Goal: Task Accomplishment & Management: Use online tool/utility

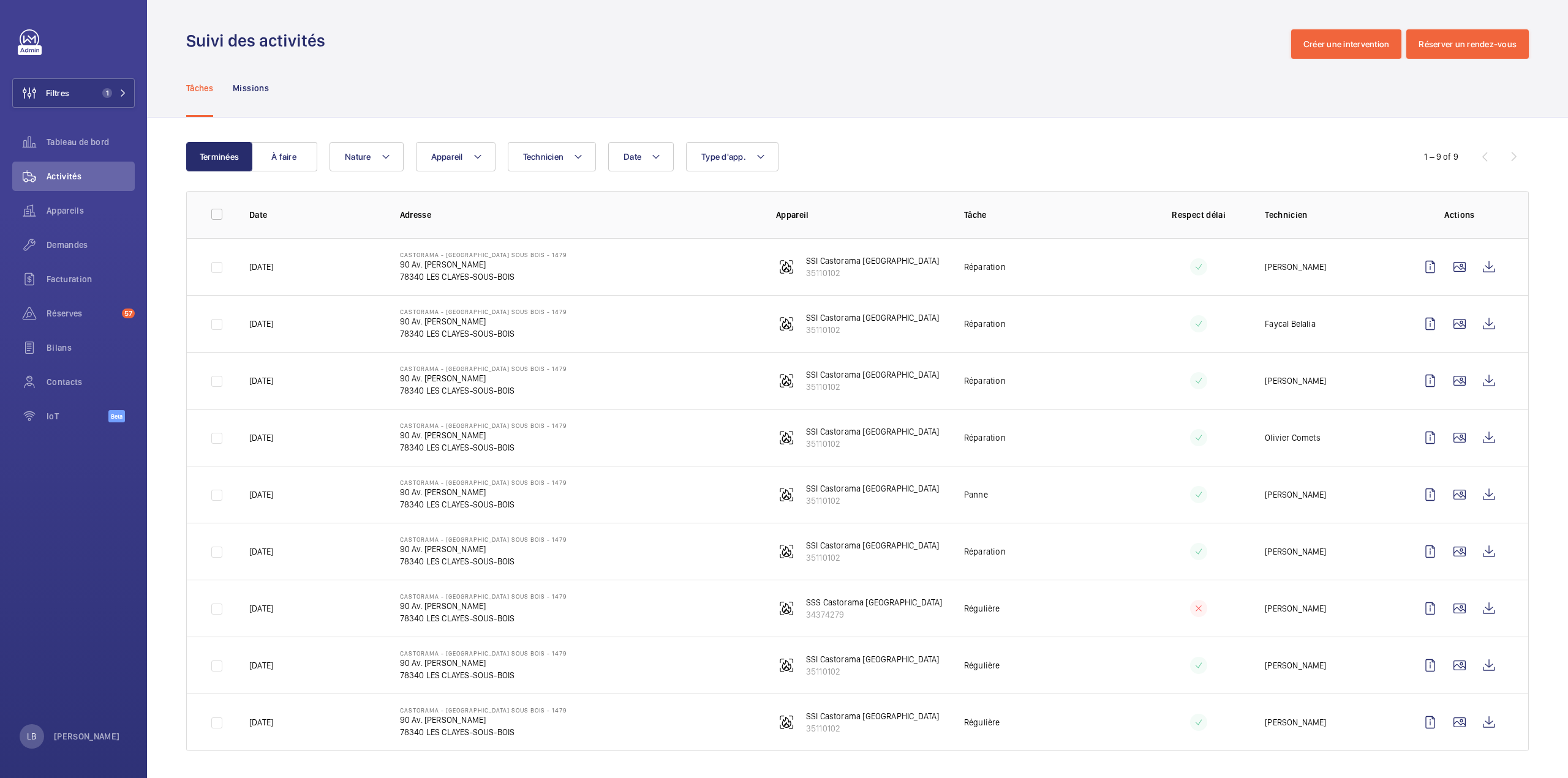
click at [1016, 99] on div "Tâches Missions" at bounding box center [857, 87] width 1343 height 58
click at [65, 87] on span "Filtres" at bounding box center [57, 93] width 23 height 13
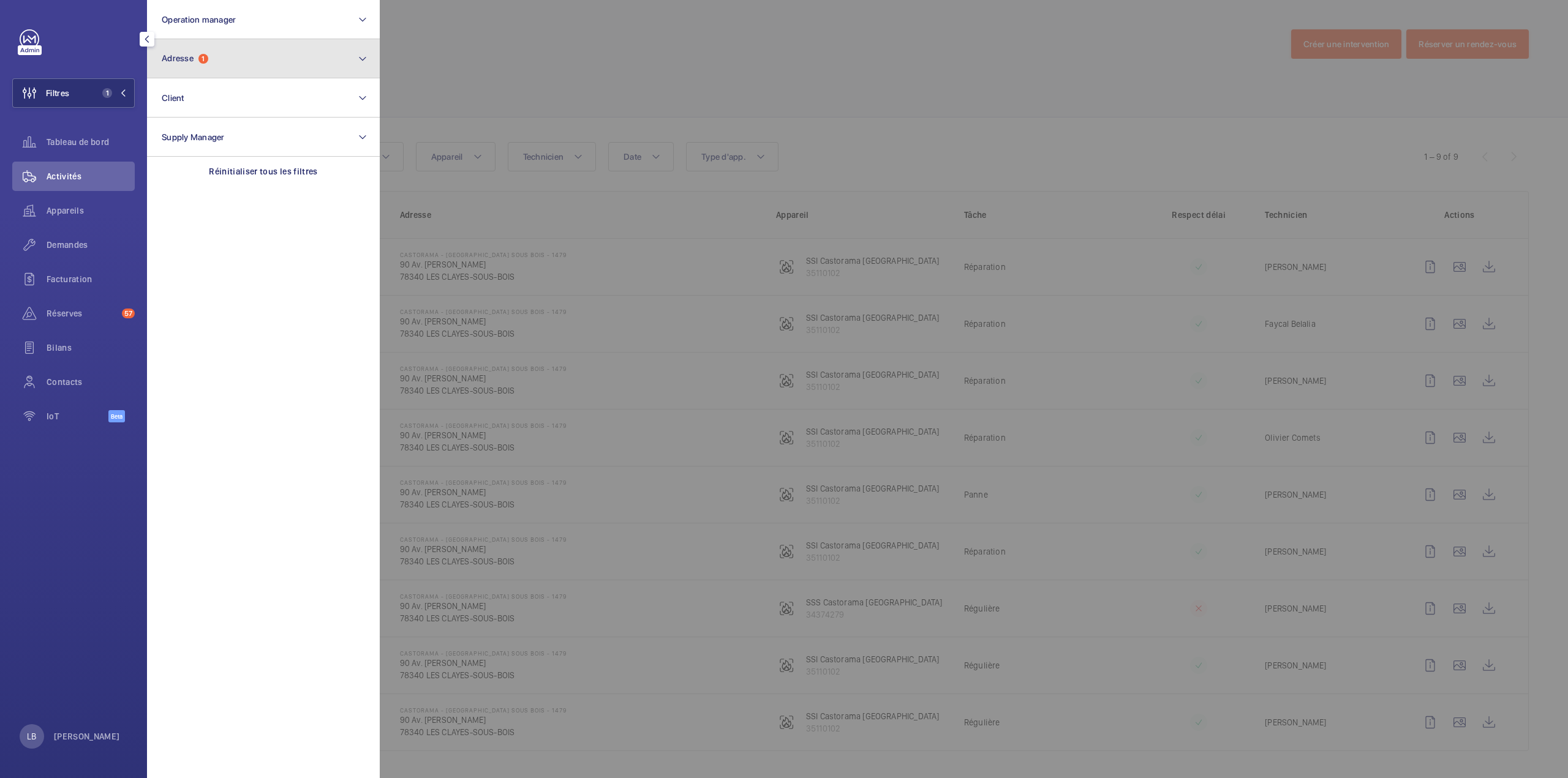
click at [197, 47] on button "Adresse 1" at bounding box center [263, 59] width 233 height 39
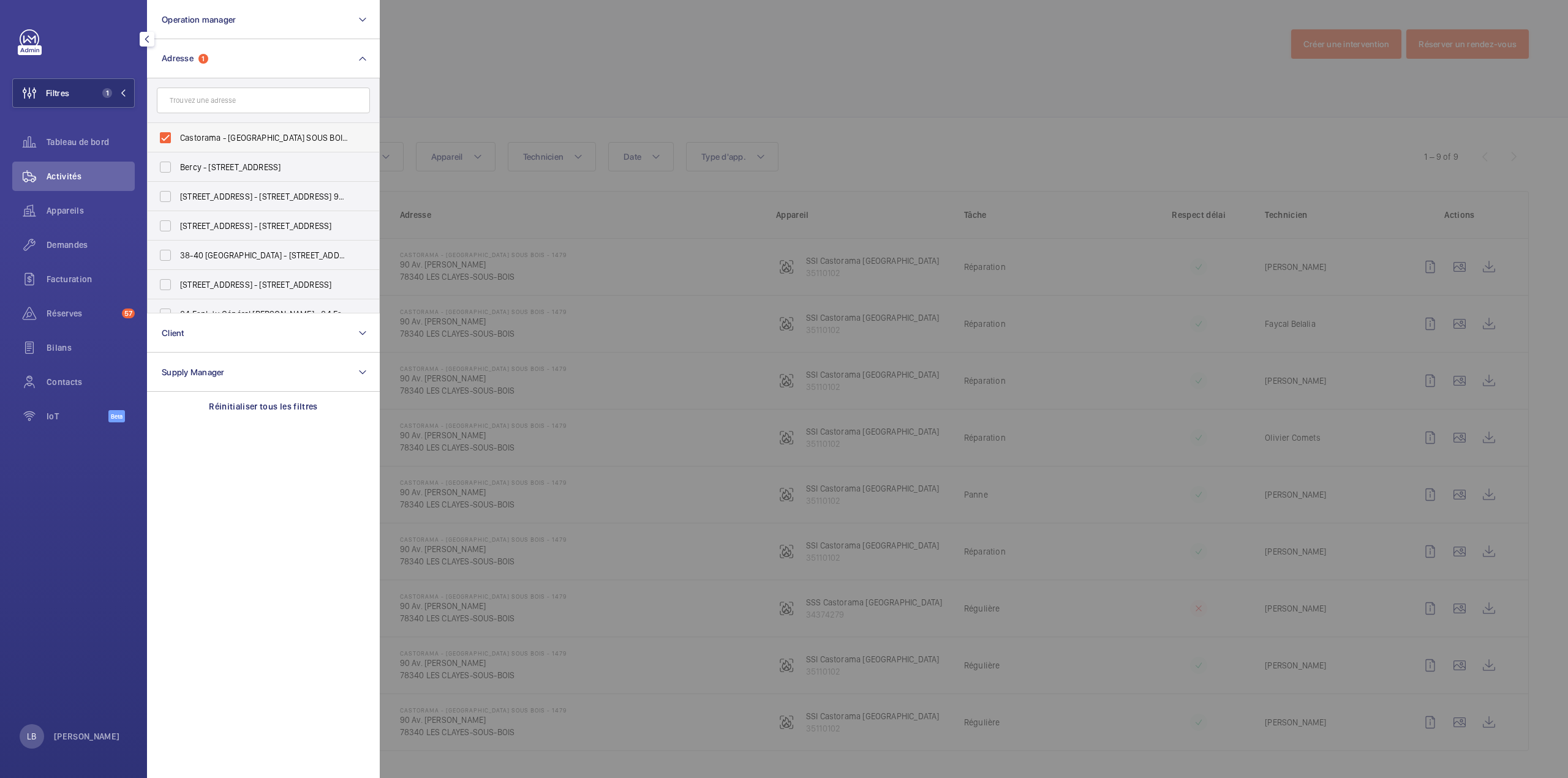
click at [166, 137] on label "Castorama - LES CLAYES SOUS BOIS - 1479 - 90 Av. Henri Barbusse, LES CLAYES-SOU…" at bounding box center [254, 138] width 213 height 30
click at [166, 137] on input "Castorama - LES CLAYES SOUS BOIS - 1479 - 90 Av. Henri Barbusse, LES CLAYES-SOU…" at bounding box center [165, 137] width 24 height 24
checkbox input "false"
click at [633, 81] on div at bounding box center [1163, 389] width 1568 height 778
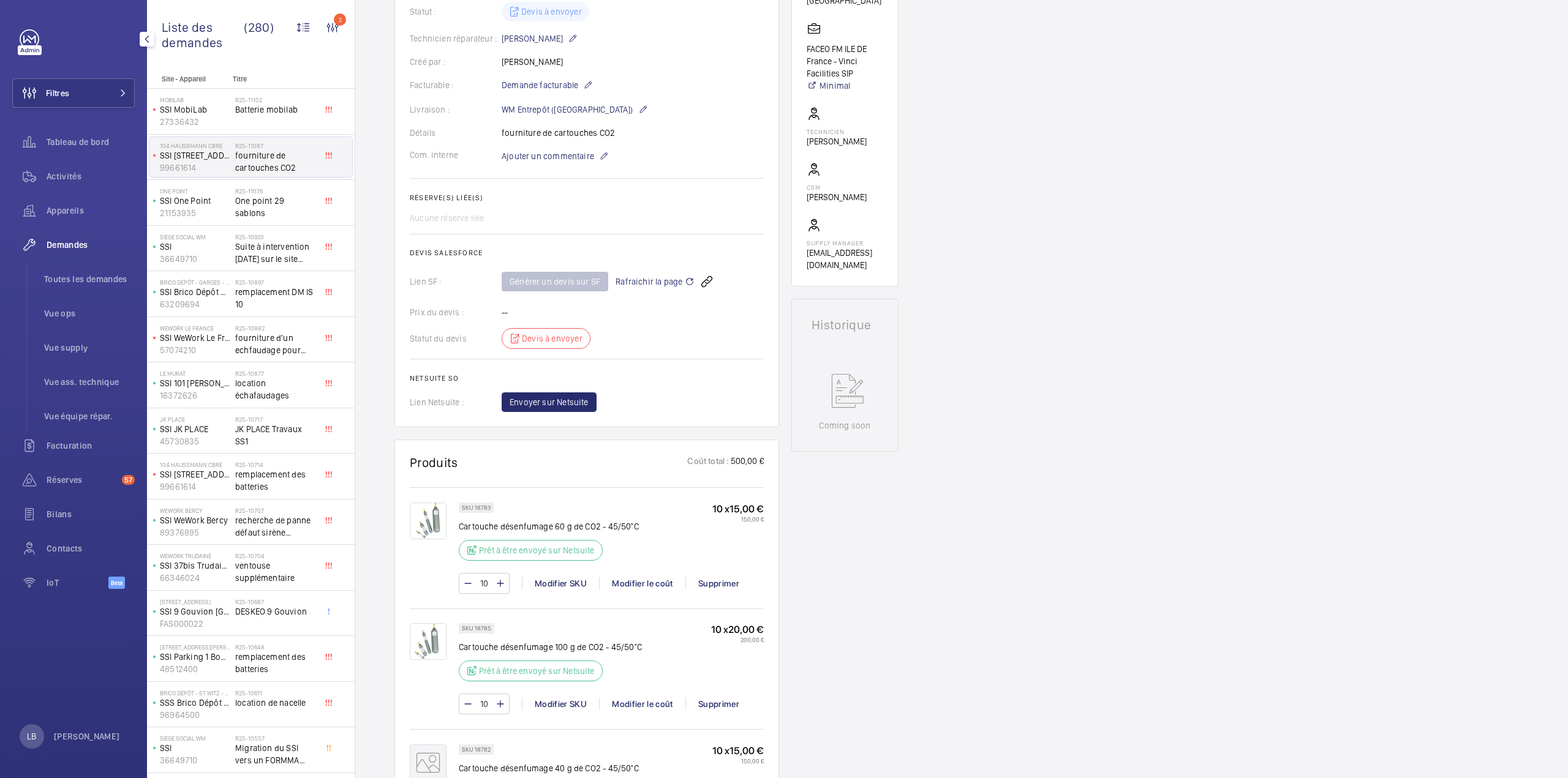
scroll to position [37, 0]
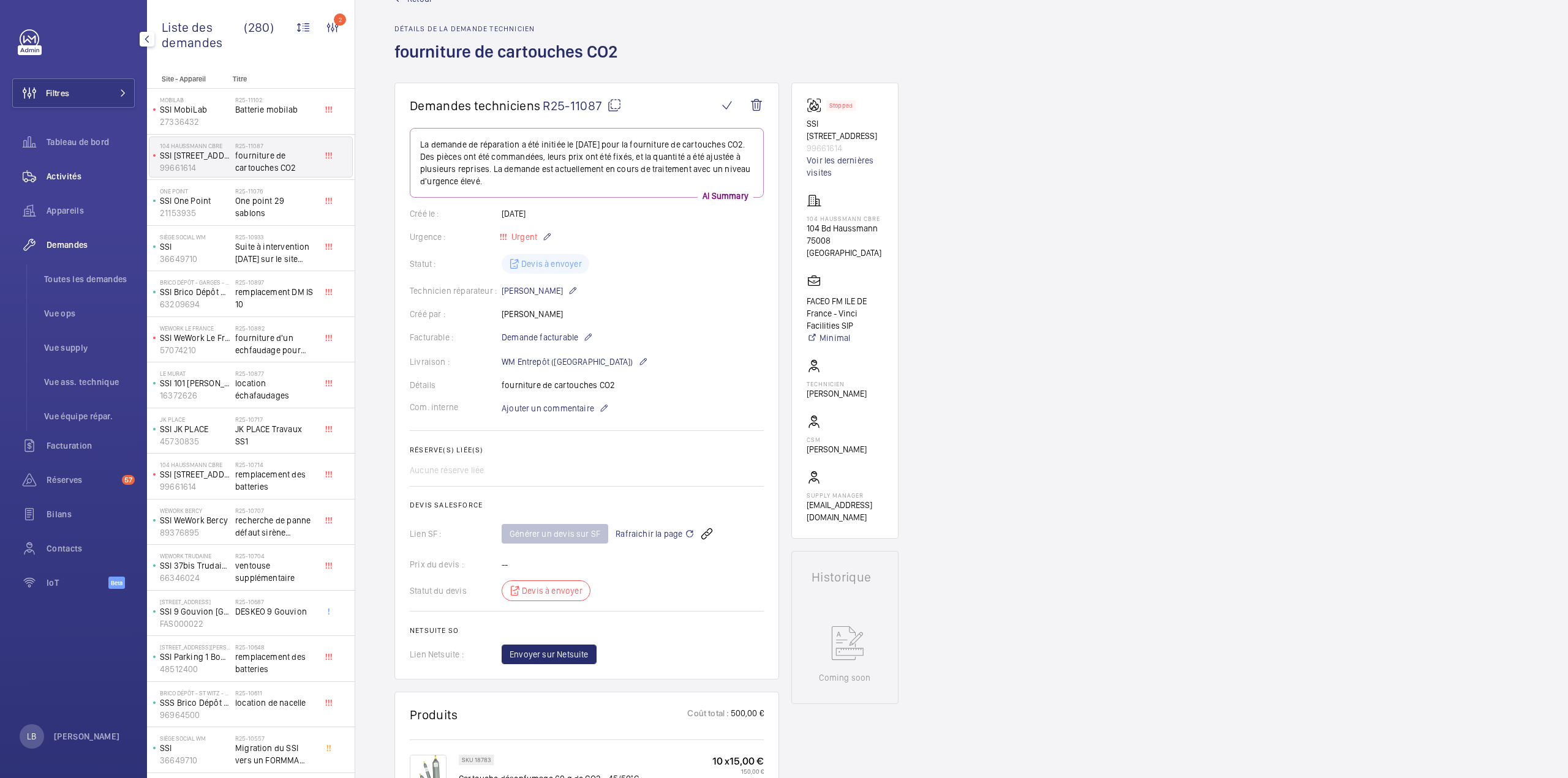
click at [56, 168] on div "Activités" at bounding box center [73, 176] width 122 height 30
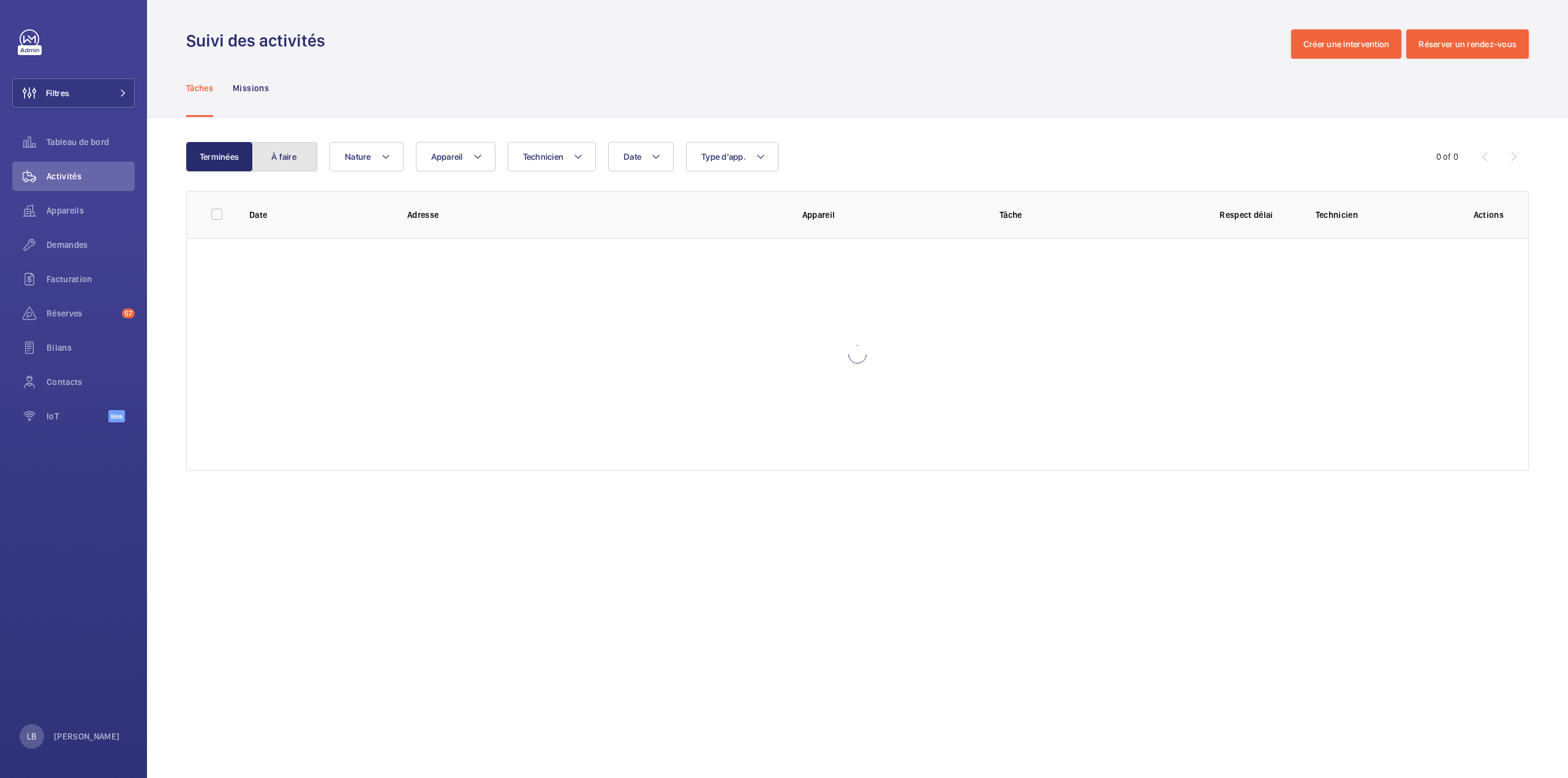
click at [267, 159] on button "À faire" at bounding box center [284, 157] width 66 height 30
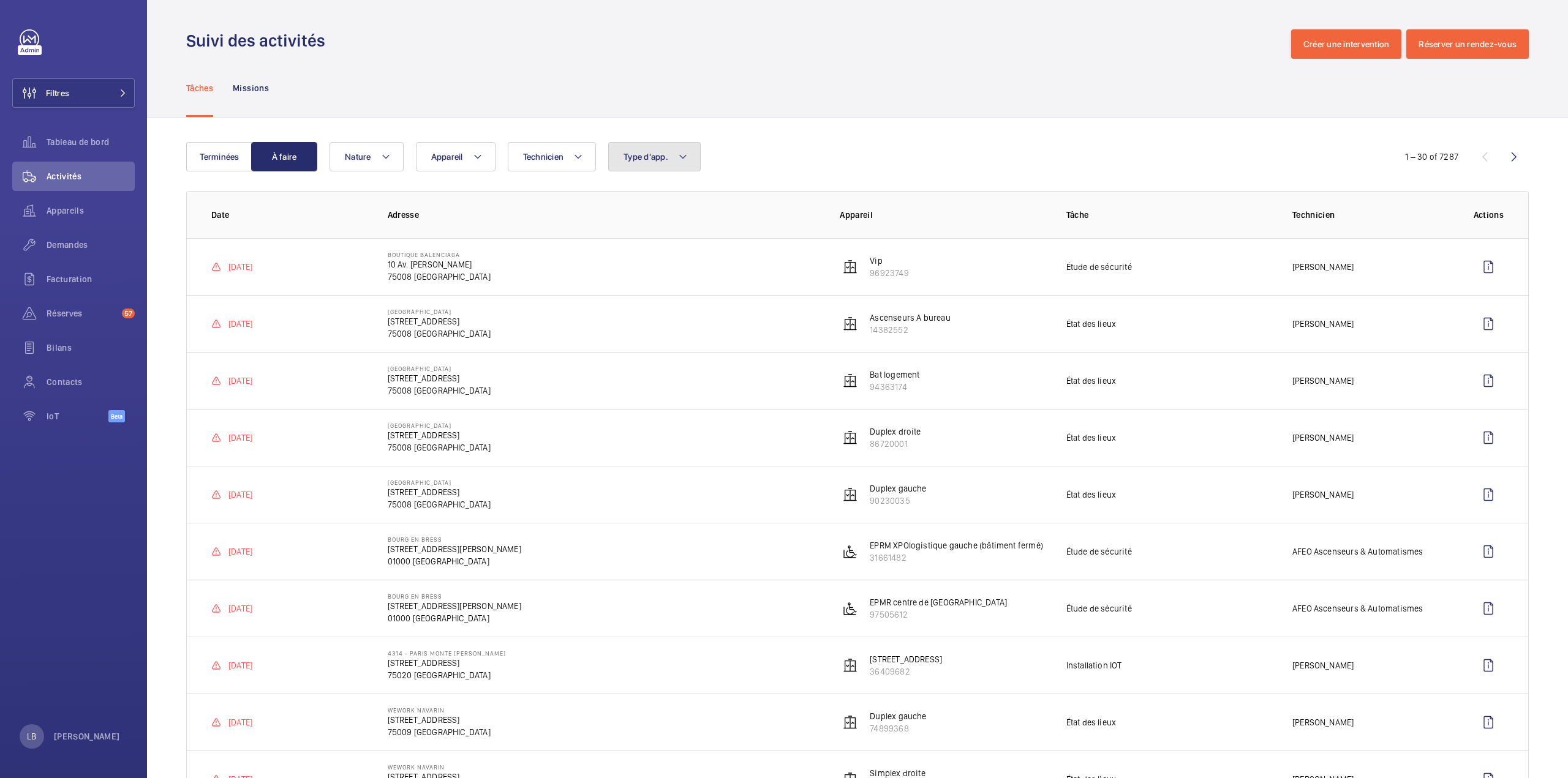
drag, startPoint x: 671, startPoint y: 149, endPoint x: 672, endPoint y: 162, distance: 13.0
click at [672, 151] on button "Type d'app." at bounding box center [654, 157] width 93 height 30
click at [678, 322] on span "Sécurité incendie" at bounding box center [725, 328] width 168 height 13
click at [639, 322] on input "Sécurité incendie" at bounding box center [626, 328] width 24 height 24
checkbox input "true"
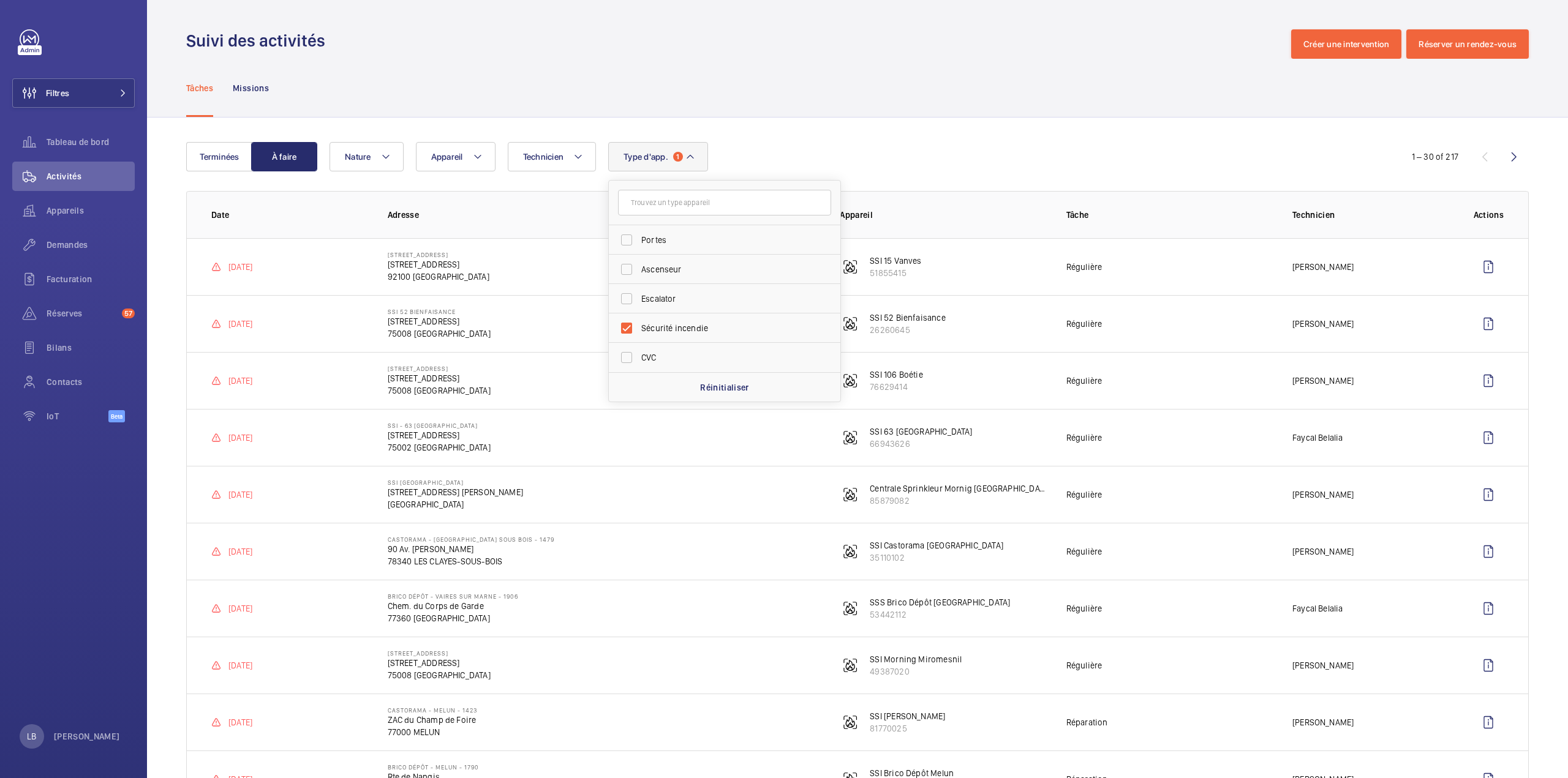
click at [870, 47] on div "Suivi des activités Créer une intervention Réserver un rendez-vous" at bounding box center [857, 44] width 1343 height 30
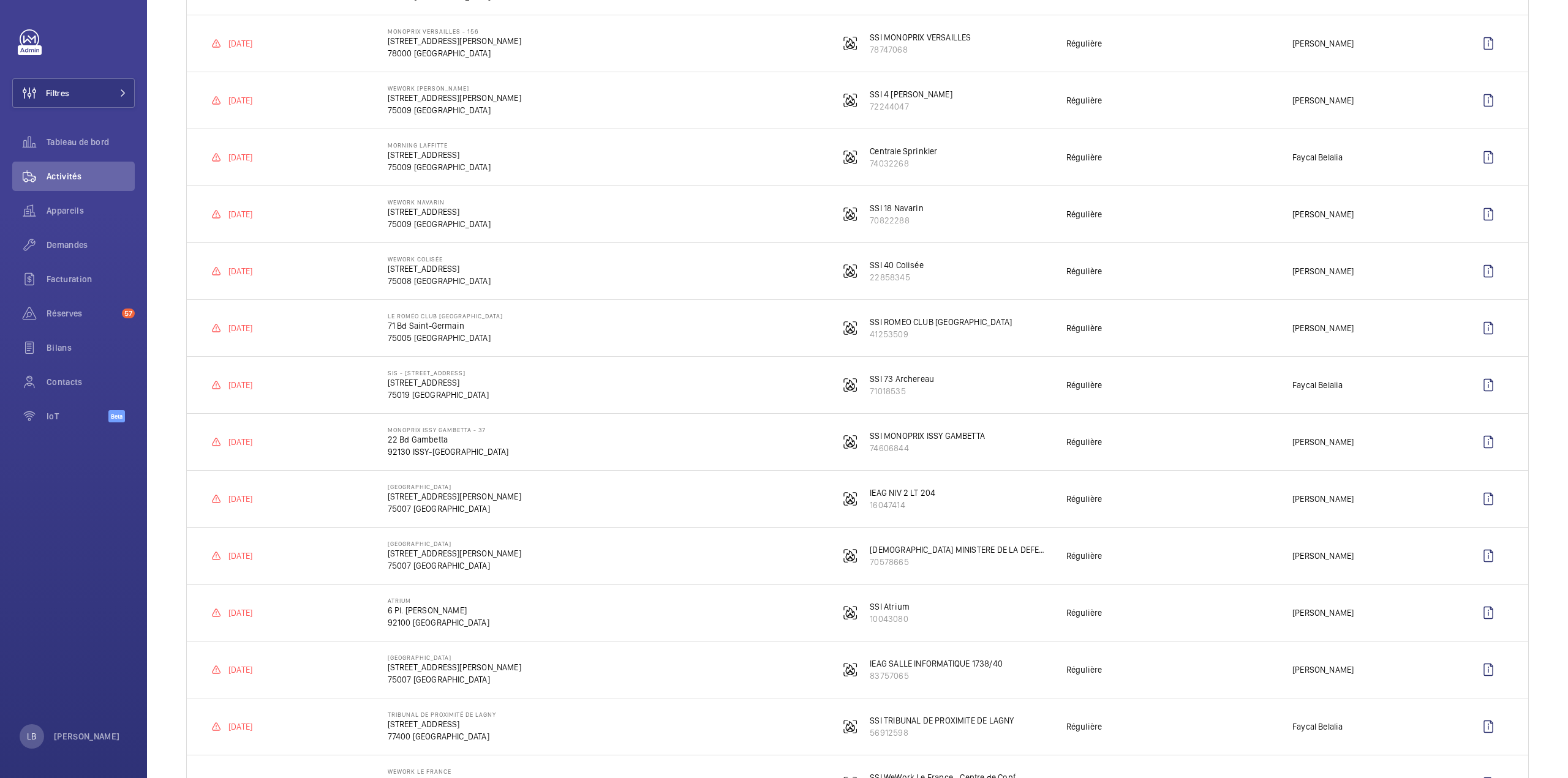
scroll to position [980, 0]
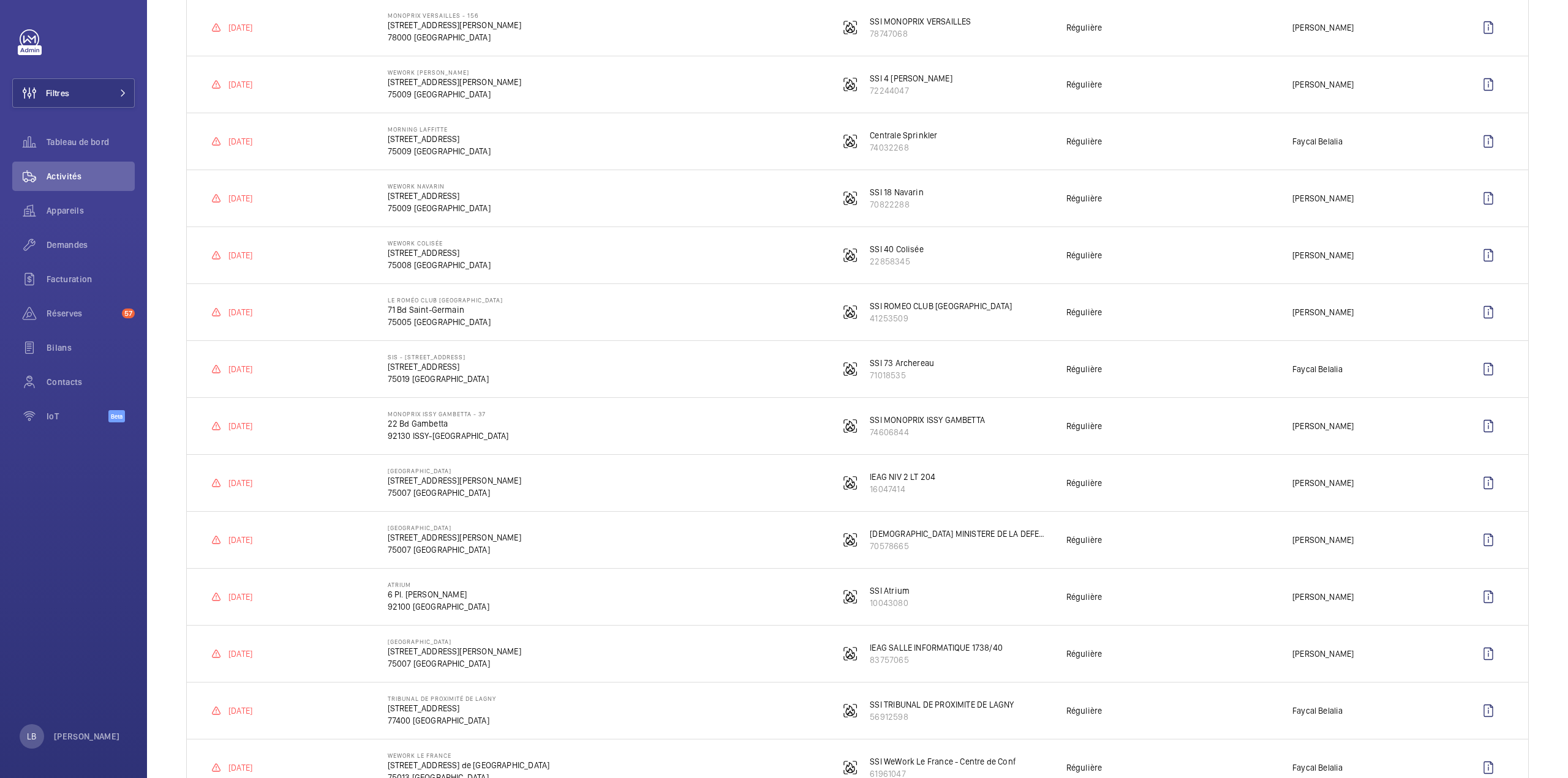
click at [653, 329] on td "Le Roméo Club Paris 71 Bd Saint-Germain 75005 PARIS" at bounding box center [594, 311] width 452 height 57
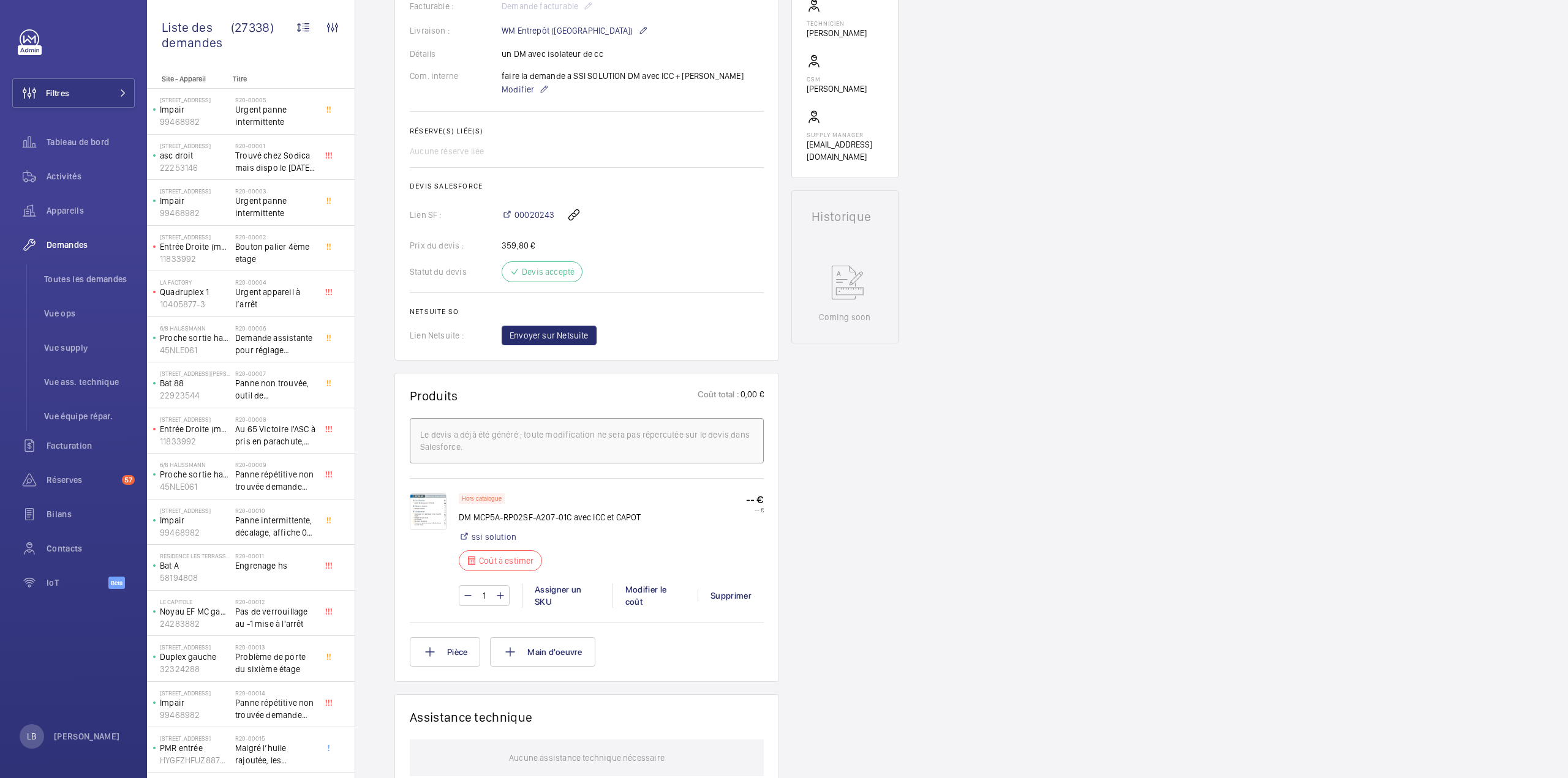
scroll to position [428, 0]
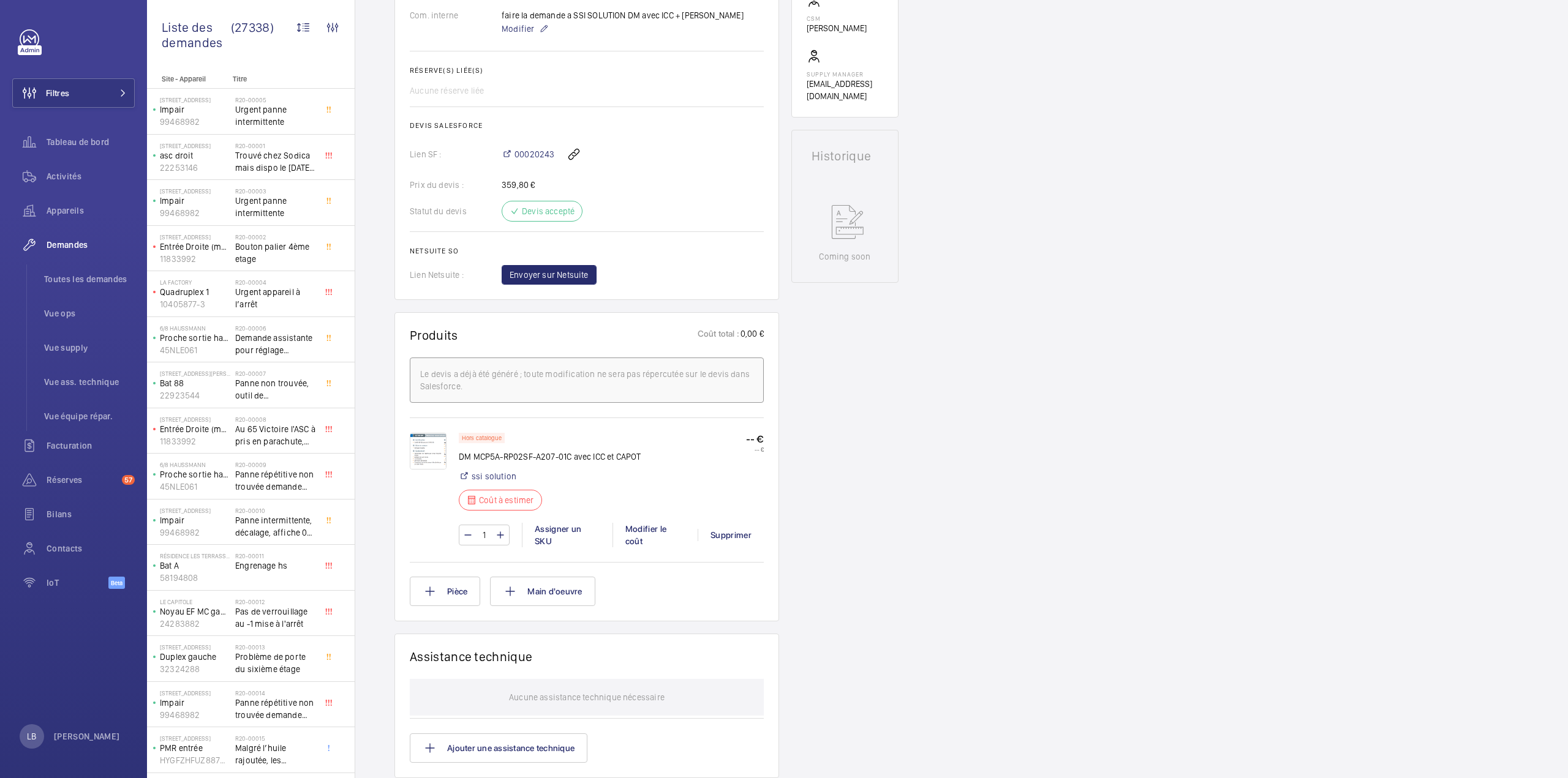
click at [924, 491] on div "Demandes techniciens R25-08310 La demande de réparation a été créée le 18 juin …" at bounding box center [962, 402] width 1213 height 1423
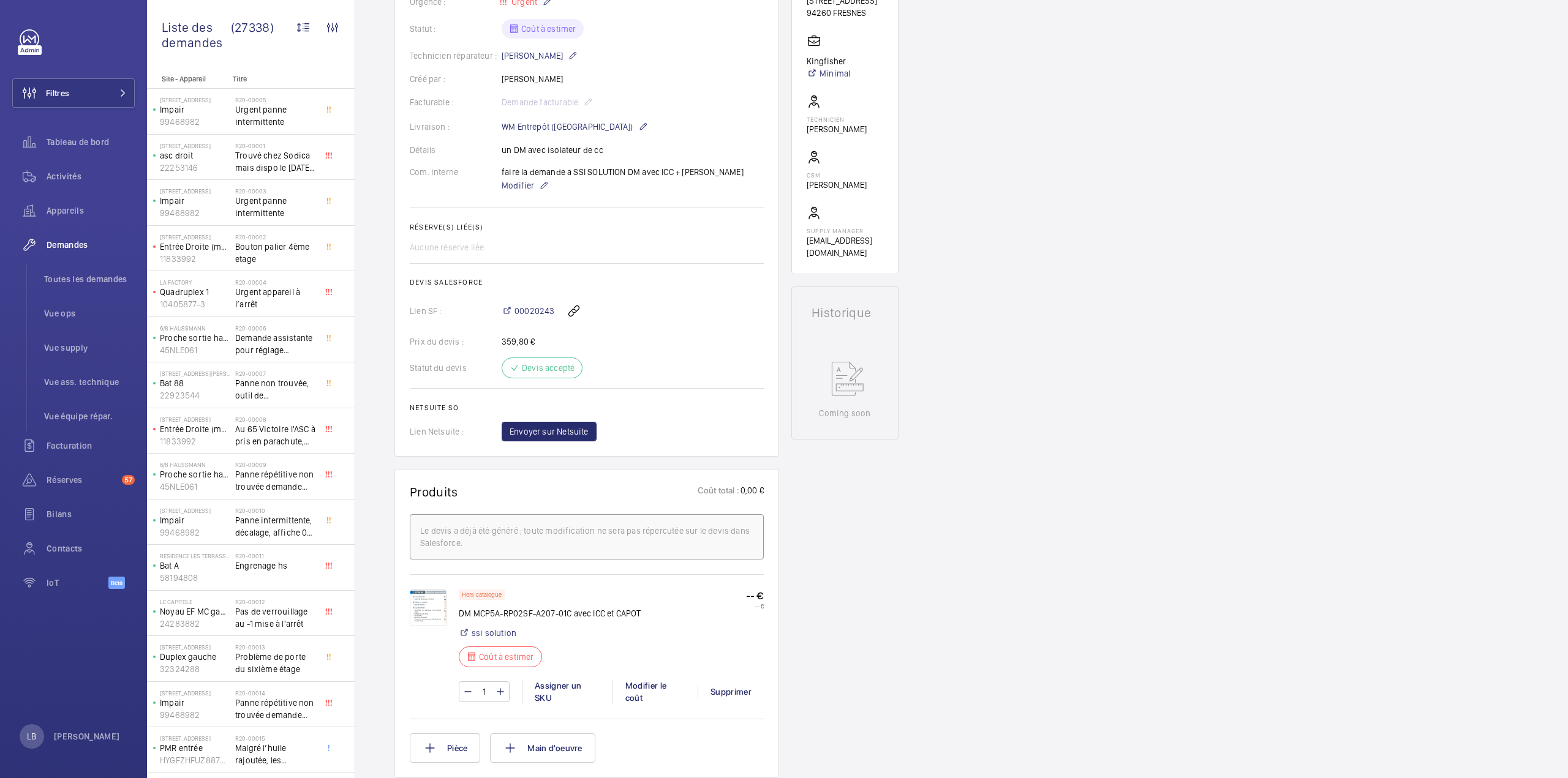
scroll to position [490, 0]
